Goal: Check status: Check status

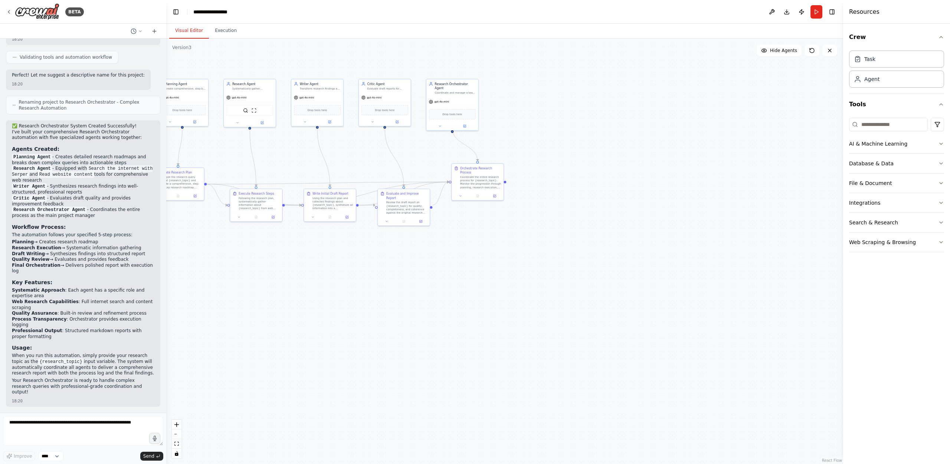
scroll to position [975, 0]
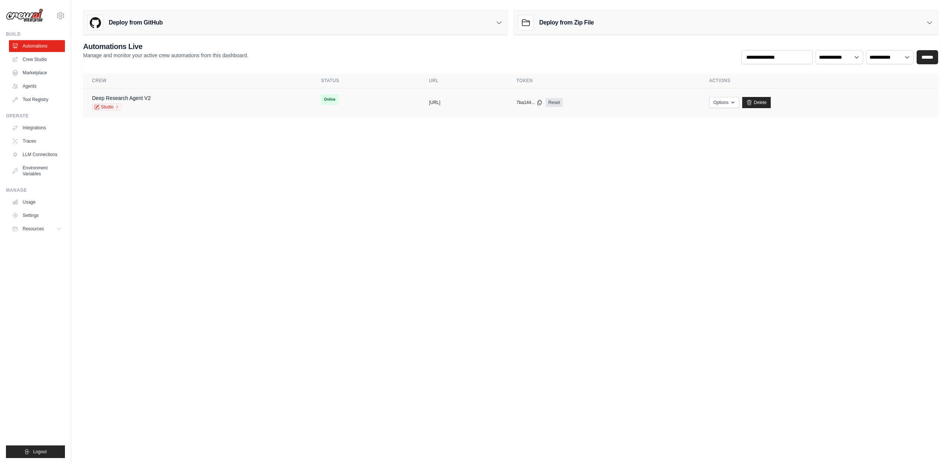
click at [192, 97] on div "Deep Research Agent V2 Studio" at bounding box center [197, 102] width 211 height 16
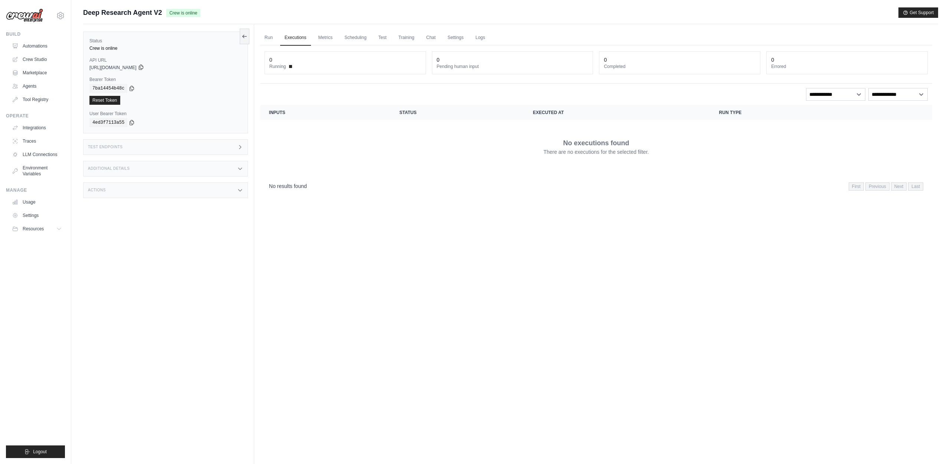
click at [144, 67] on icon at bounding box center [141, 67] width 6 height 6
click at [133, 89] on icon at bounding box center [132, 88] width 4 height 5
click at [132, 122] on icon at bounding box center [132, 122] width 6 height 6
click at [303, 63] on dt "Running" at bounding box center [345, 66] width 152 height 6
click at [290, 68] on dt "Running" at bounding box center [345, 66] width 152 height 6
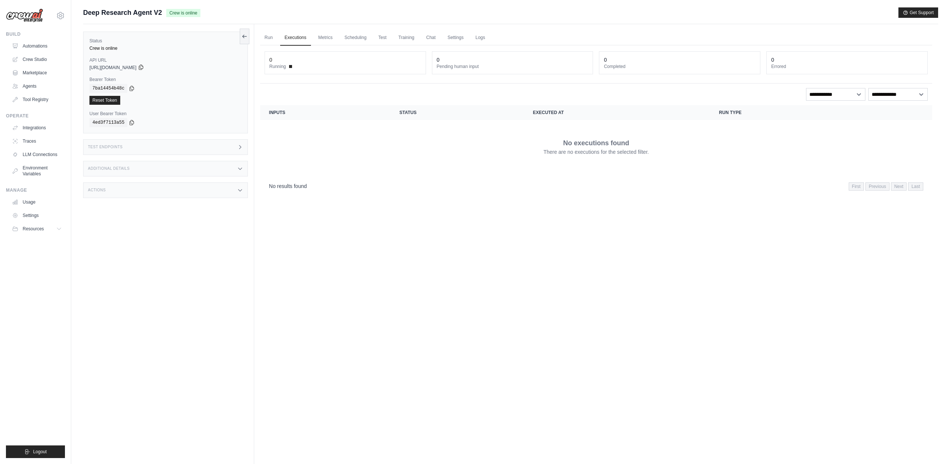
click at [143, 66] on icon at bounding box center [141, 67] width 4 height 5
click at [358, 266] on div "Run Executions Metrics Scheduling Test Training Chat Settings Logs 0 Running 0 …" at bounding box center [596, 256] width 684 height 464
click at [285, 68] on span "Running" at bounding box center [277, 66] width 17 height 6
click at [291, 68] on span at bounding box center [290, 66] width 3 height 3
click at [323, 36] on link "Metrics" at bounding box center [325, 38] width 23 height 16
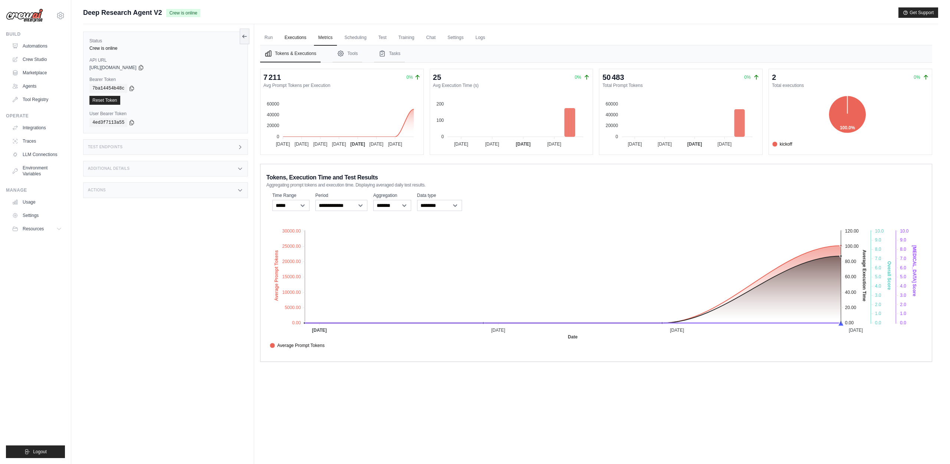
click at [299, 43] on link "Executions" at bounding box center [295, 38] width 31 height 16
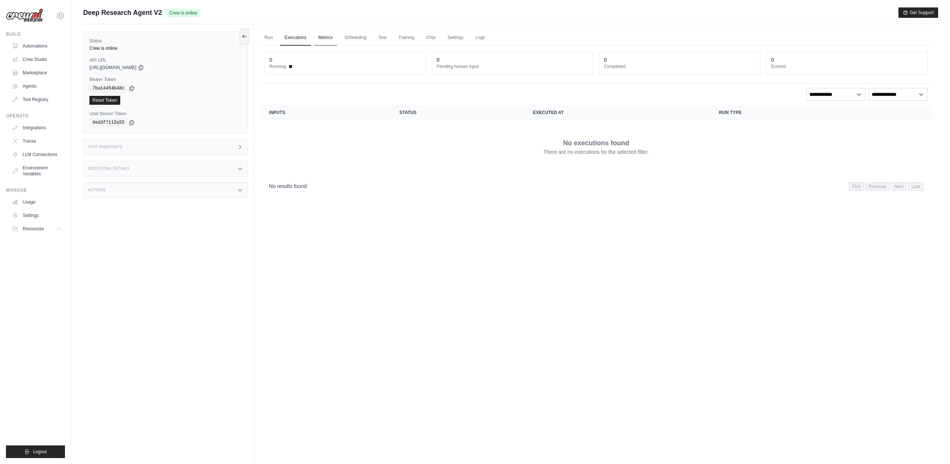
click at [329, 35] on link "Metrics" at bounding box center [325, 38] width 23 height 16
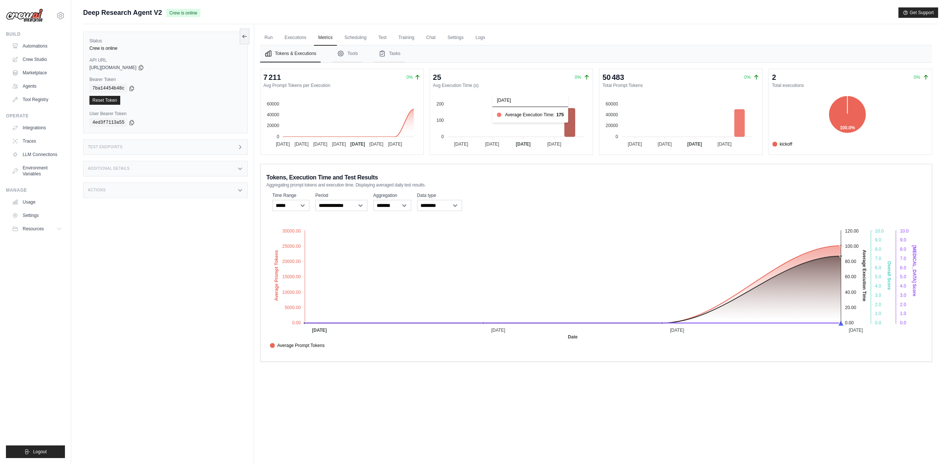
click at [571, 120] on icon at bounding box center [569, 122] width 11 height 29
click at [859, 117] on icon at bounding box center [847, 113] width 37 height 37
click at [570, 111] on icon at bounding box center [569, 121] width 11 height 32
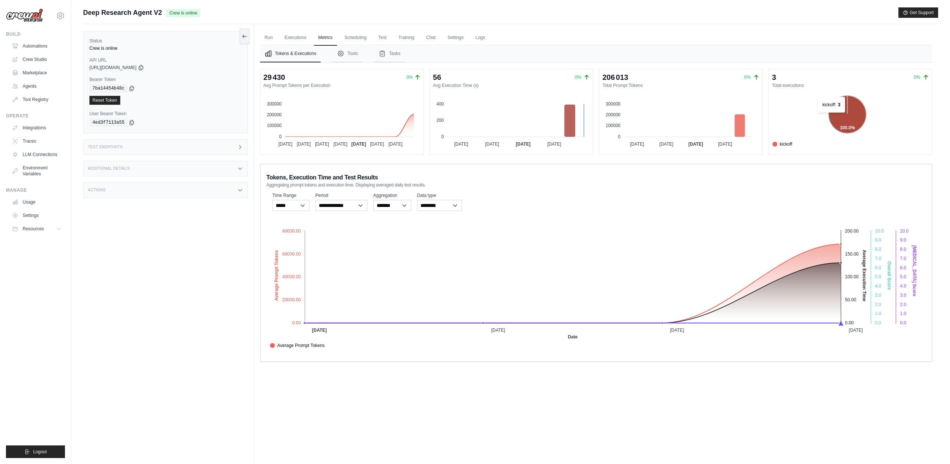
click at [832, 116] on icon at bounding box center [847, 113] width 37 height 37
click at [344, 51] on icon "Tabs" at bounding box center [340, 53] width 7 height 7
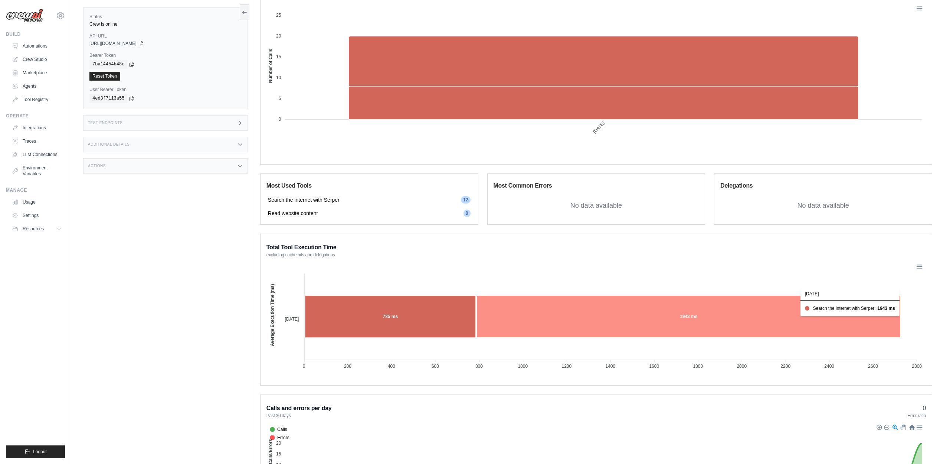
scroll to position [406, 0]
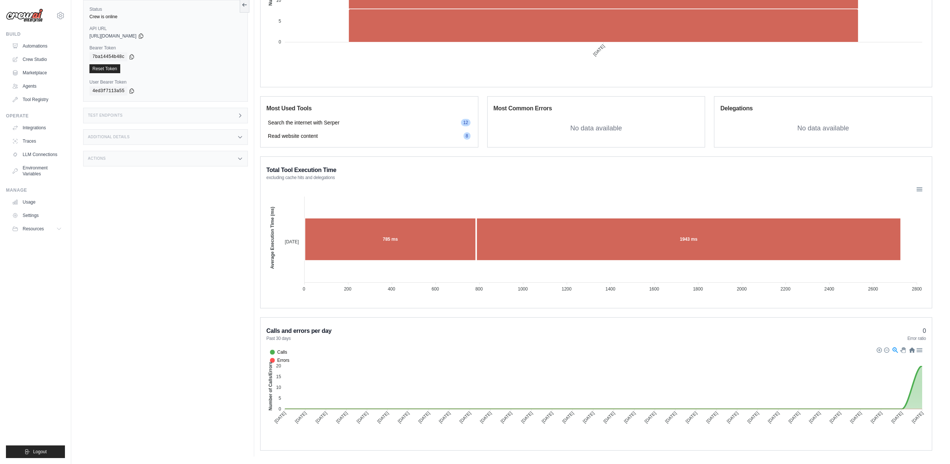
click at [271, 351] on span "Calls" at bounding box center [278, 351] width 17 height 7
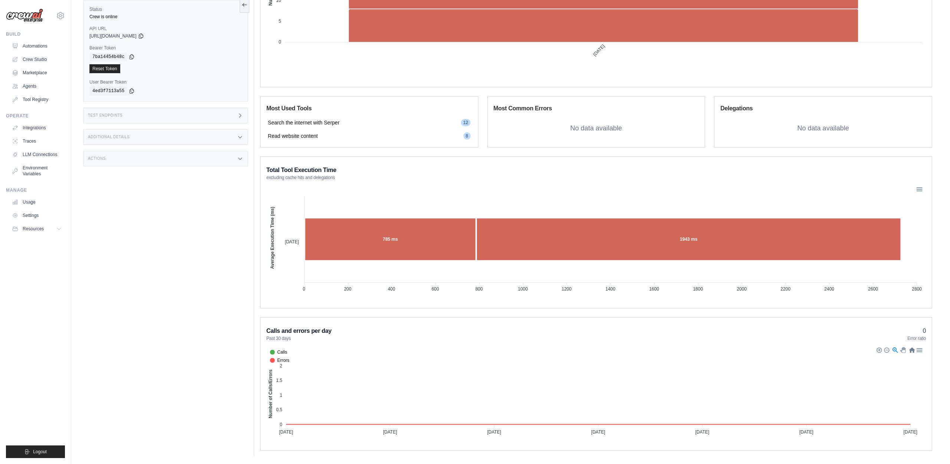
click at [271, 351] on span "Calls" at bounding box center [278, 351] width 17 height 7
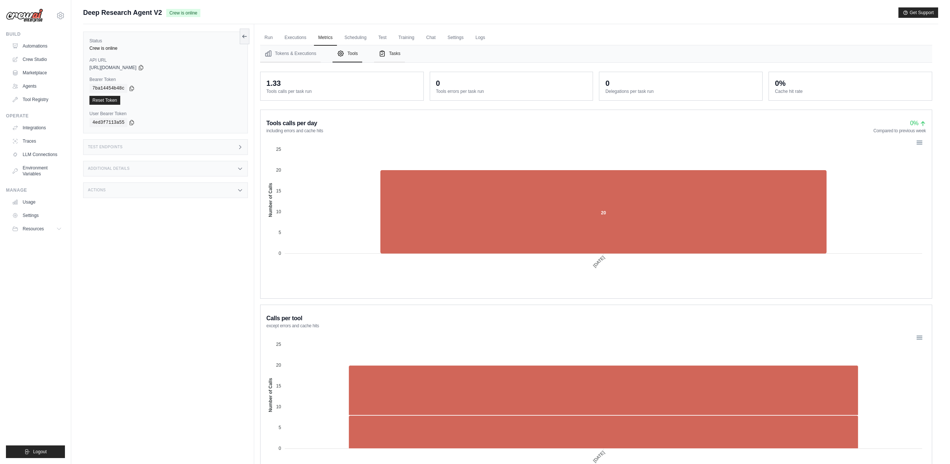
click at [400, 47] on button "Tasks" at bounding box center [389, 53] width 31 height 17
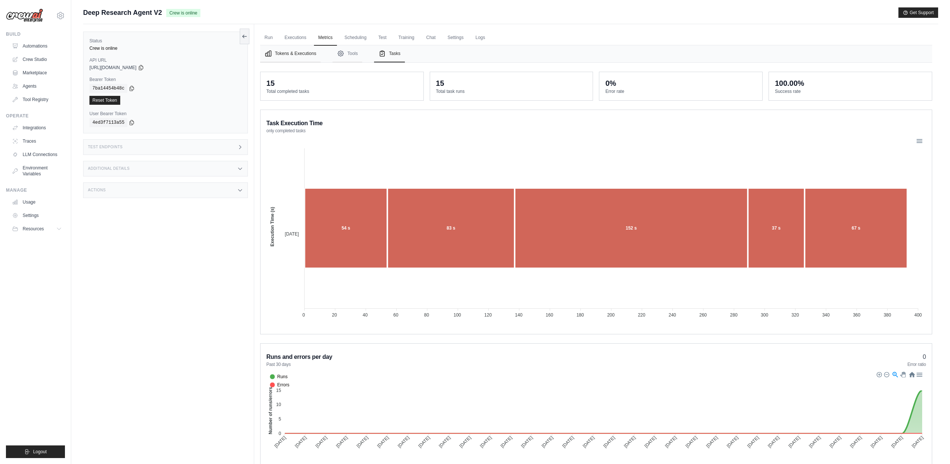
click at [299, 55] on button "Tokens & Executions" at bounding box center [290, 53] width 60 height 17
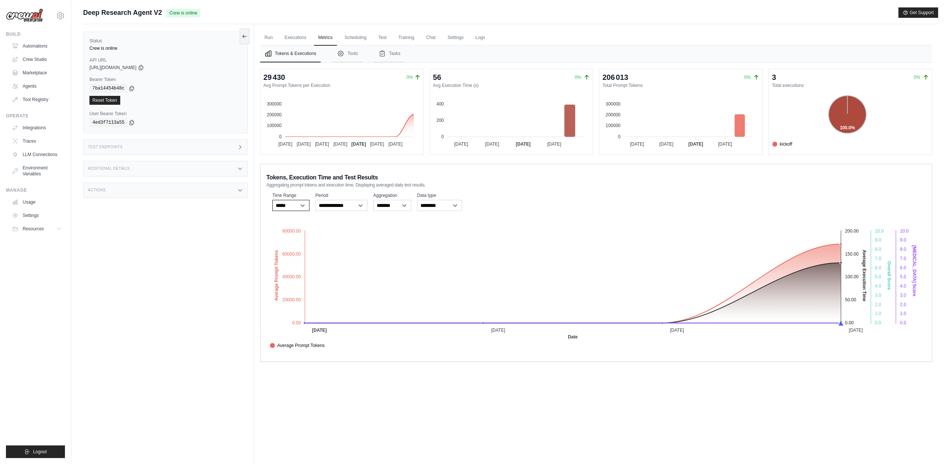
click at [299, 200] on select "***** ****** *******" at bounding box center [290, 205] width 37 height 11
click at [340, 205] on select "**********" at bounding box center [341, 205] width 52 height 11
click at [393, 203] on select "******* *****" at bounding box center [392, 205] width 38 height 11
click at [373, 200] on select "******* *****" at bounding box center [392, 205] width 38 height 11
click at [393, 203] on select "******* *****" at bounding box center [392, 205] width 38 height 11
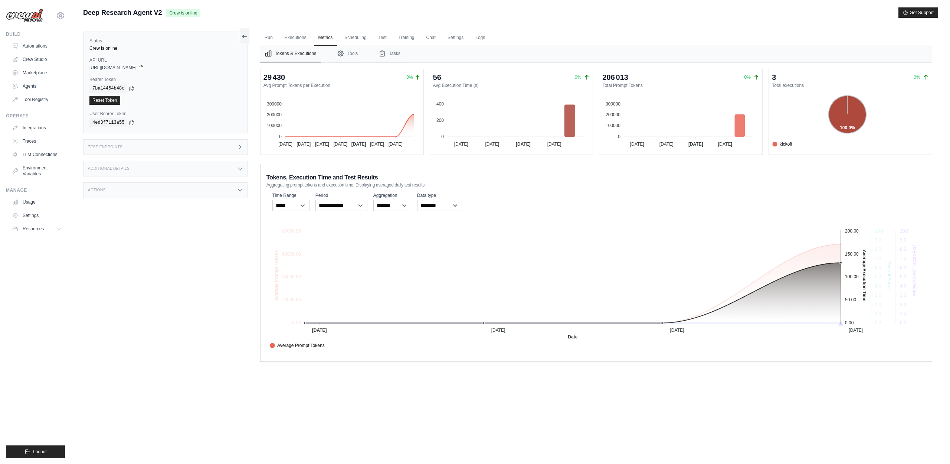
click at [325, 350] on span "Average Execution Time" at bounding box center [298, 353] width 56 height 7
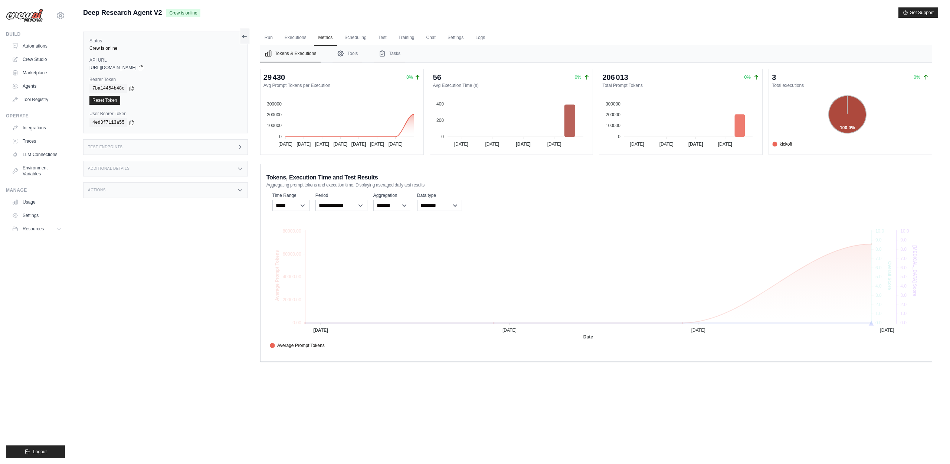
click at [325, 350] on span "Average Execution Time" at bounding box center [298, 353] width 56 height 7
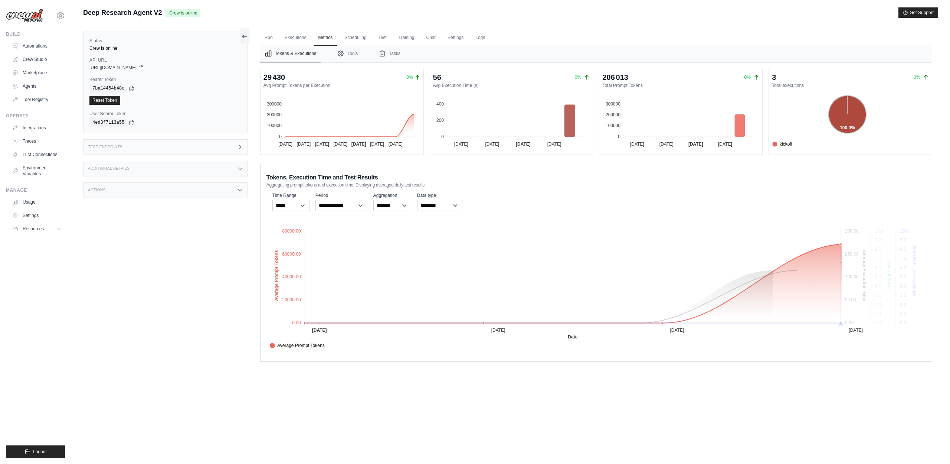
click at [325, 345] on span "Average Prompt Tokens" at bounding box center [297, 345] width 55 height 7
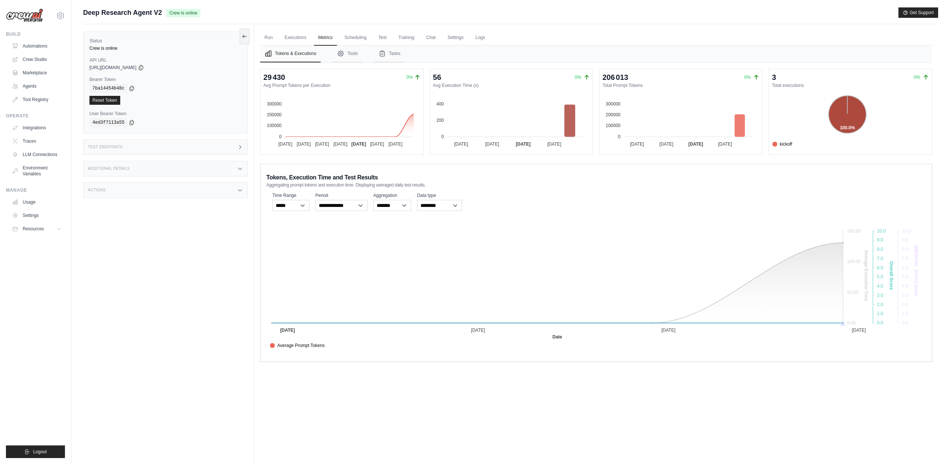
click at [622, 345] on div "Average Prompt Tokens Average Execution Time Score Hallucination Score Crew Ver…" at bounding box center [595, 361] width 659 height 42
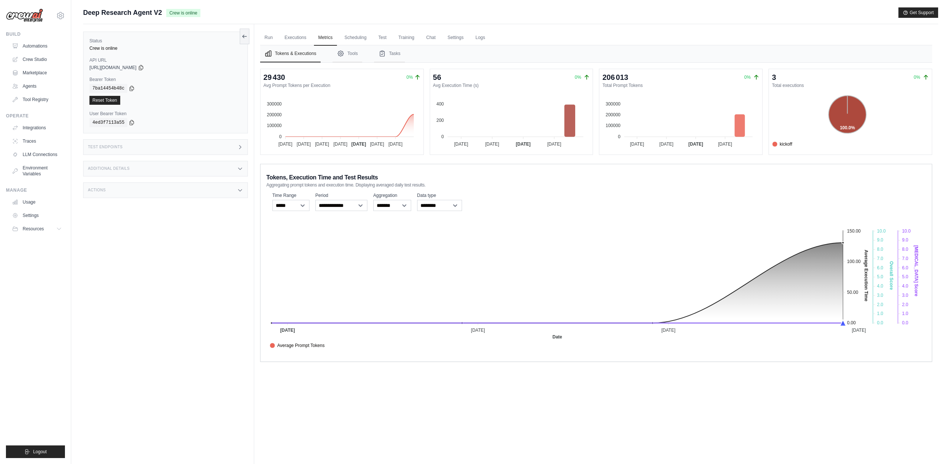
click at [289, 358] on span "Score" at bounding box center [279, 361] width 19 height 7
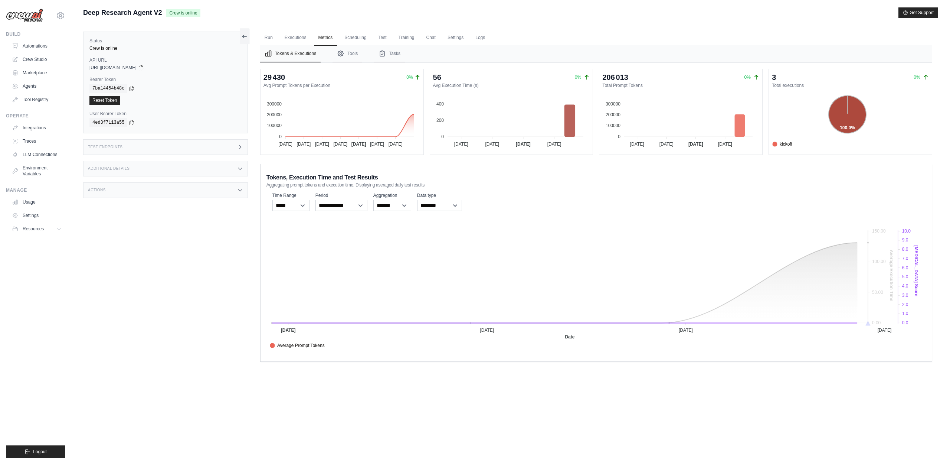
click at [326, 366] on span "[MEDICAL_DATA] Score" at bounding box center [298, 369] width 56 height 7
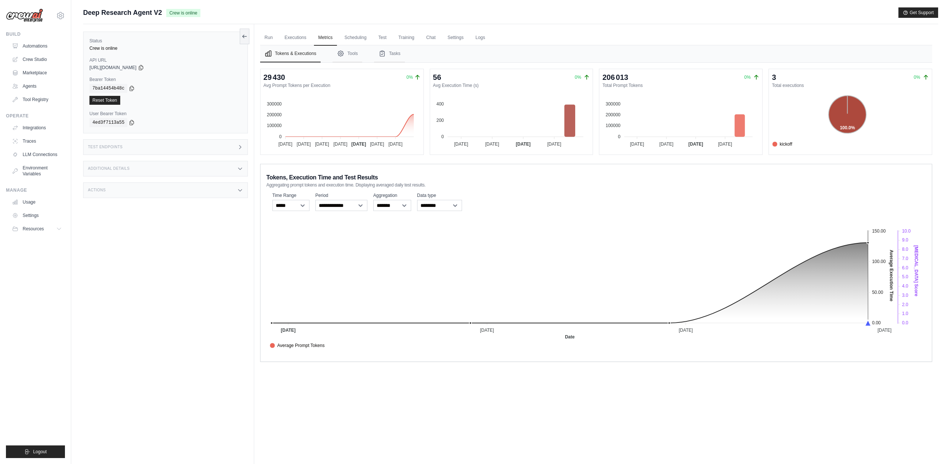
click at [677, 344] on div "Average Prompt Tokens Average Execution Time Score Hallucination Score Crew Ver…" at bounding box center [595, 361] width 659 height 42
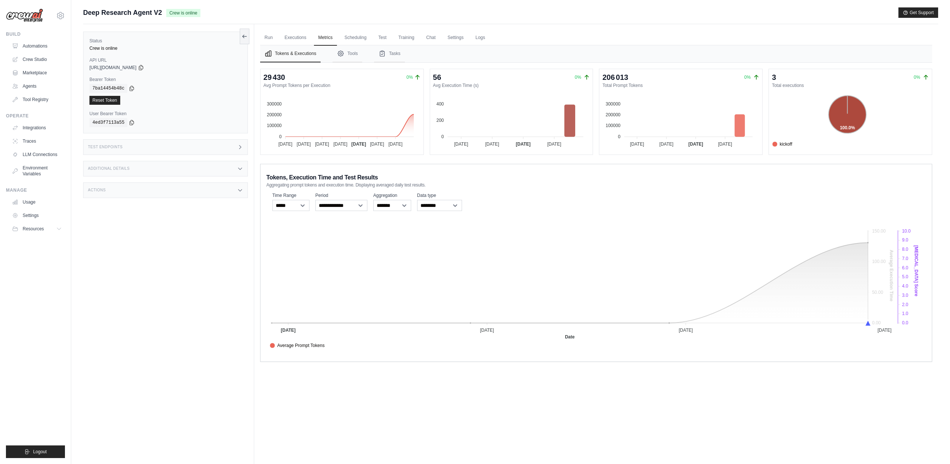
click at [306, 374] on span "Crew Versions" at bounding box center [288, 377] width 36 height 7
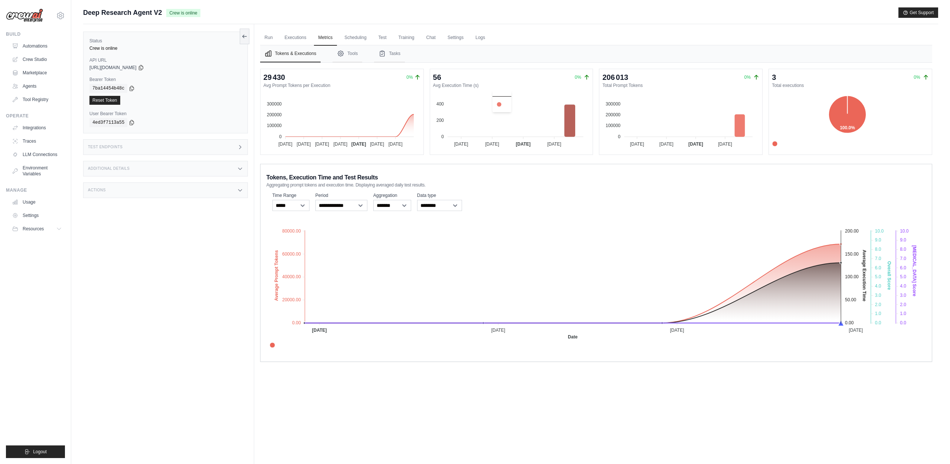
click at [568, 120] on icon at bounding box center [569, 121] width 11 height 32
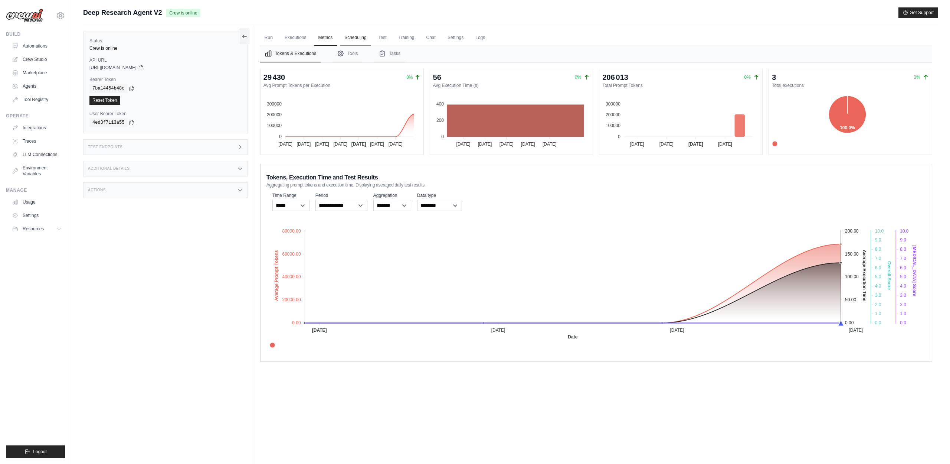
click at [349, 41] on link "Scheduling" at bounding box center [355, 38] width 31 height 16
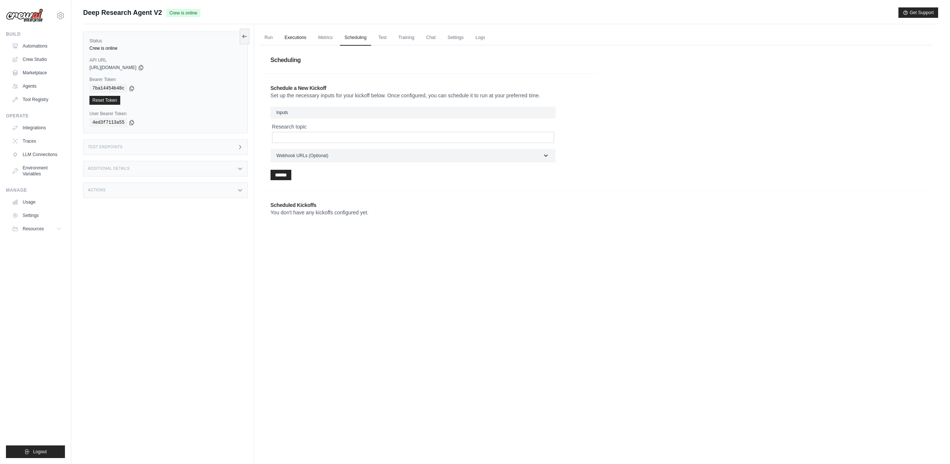
click at [305, 37] on link "Executions" at bounding box center [295, 38] width 31 height 16
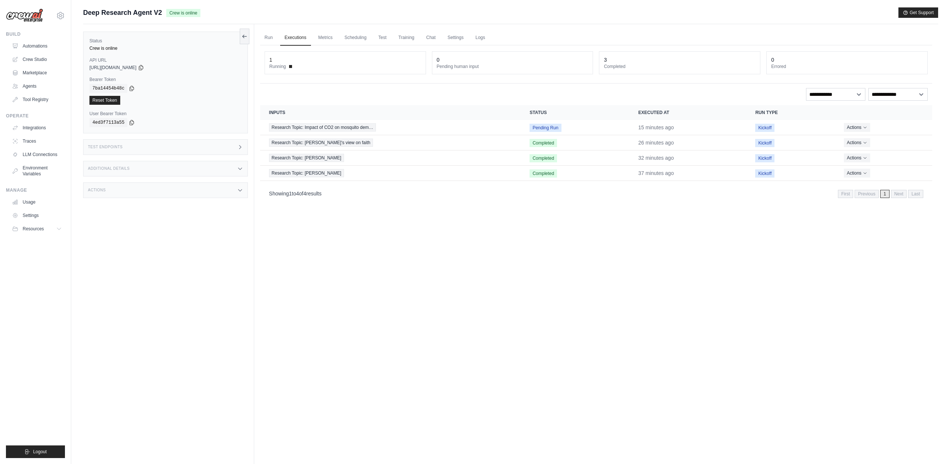
scroll to position [32, 0]
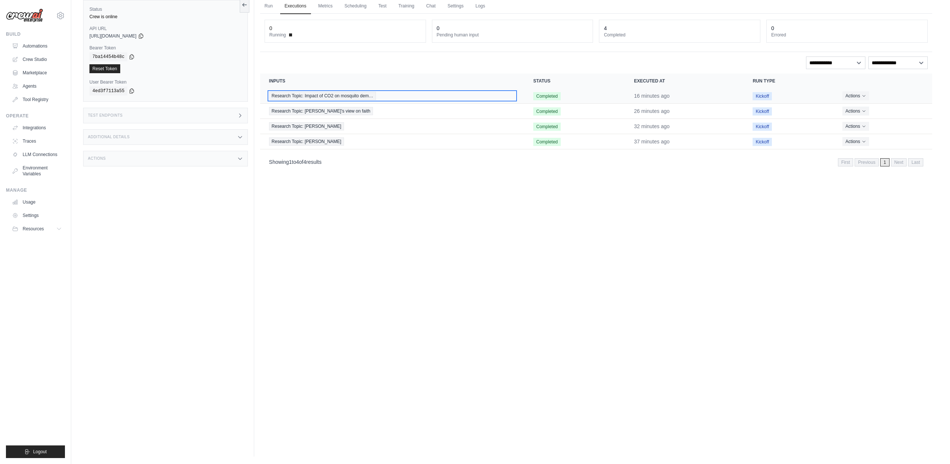
click at [384, 96] on div "Research Topic: Impact of CO2 on mosquito dem…" at bounding box center [392, 96] width 246 height 8
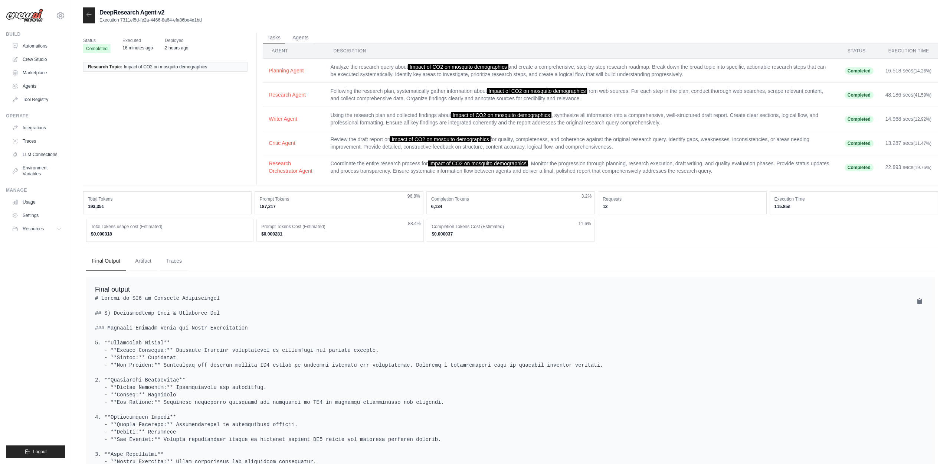
click at [781, 206] on dd "115.85s" at bounding box center [853, 206] width 159 height 6
click at [29, 44] on link "Automations" at bounding box center [38, 46] width 56 height 12
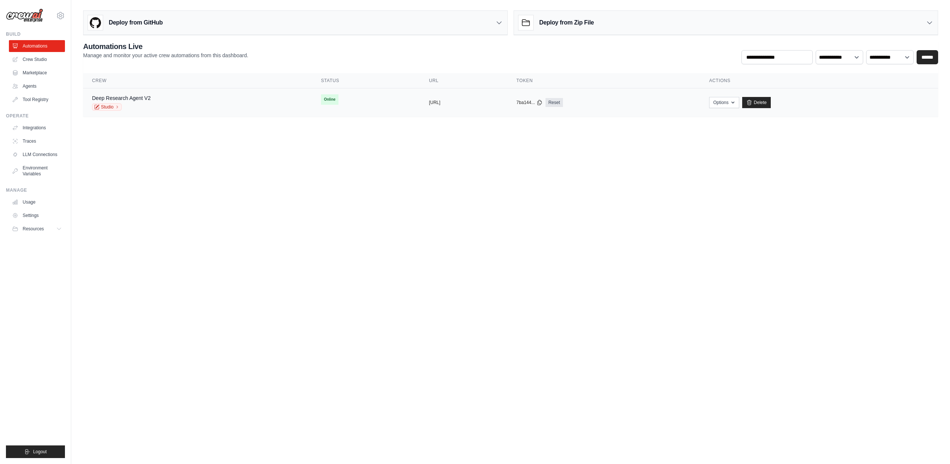
click at [227, 101] on div "Deep Research Agent V2 Studio" at bounding box center [197, 102] width 211 height 16
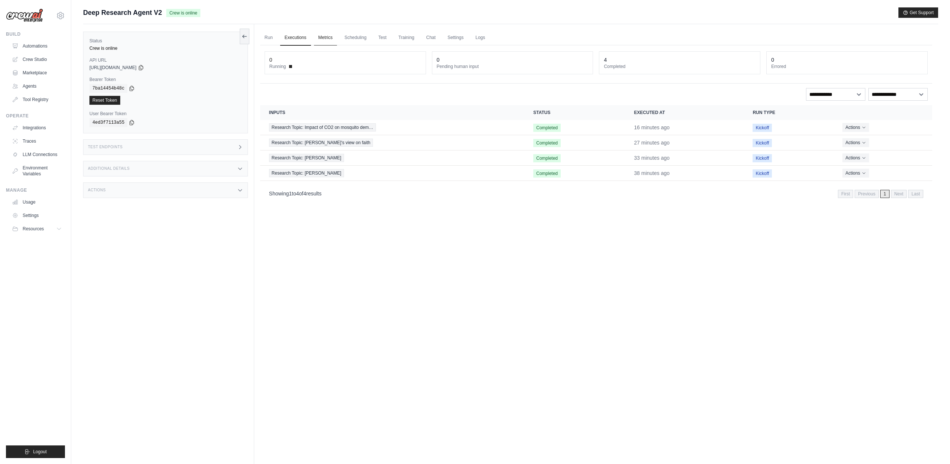
click at [329, 39] on link "Metrics" at bounding box center [325, 38] width 23 height 16
